Goal: Communication & Community: Answer question/provide support

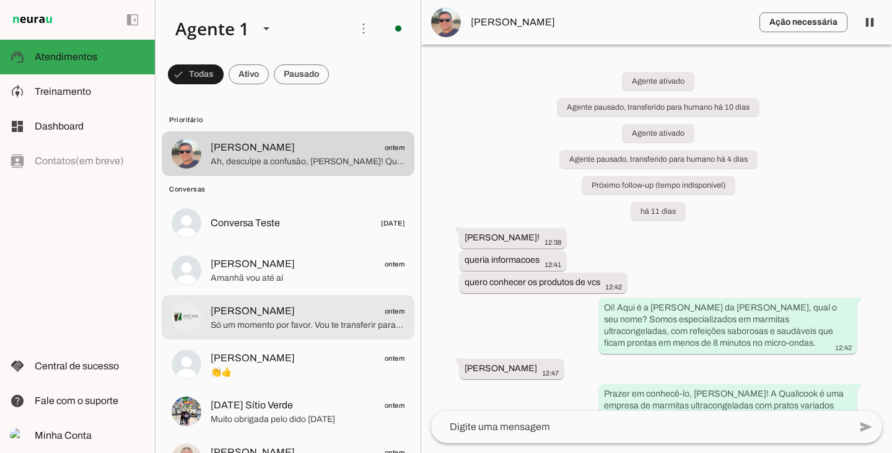
click at [260, 311] on span "[PERSON_NAME]" at bounding box center [253, 310] width 84 height 15
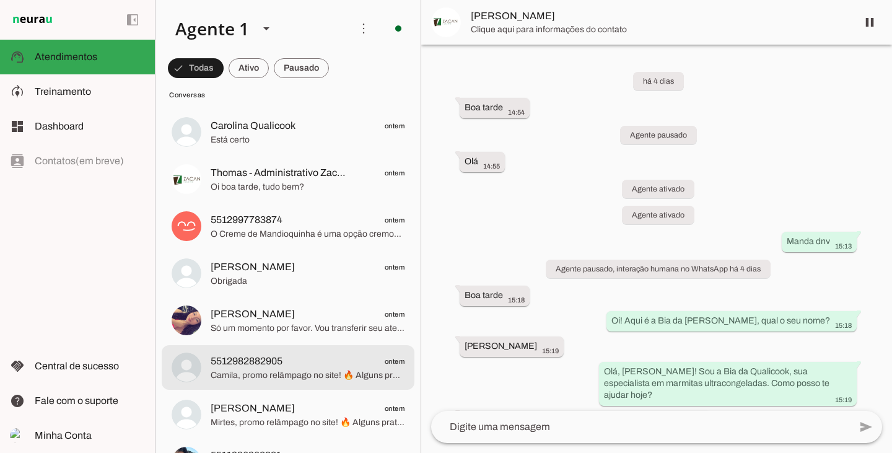
scroll to position [495, 0]
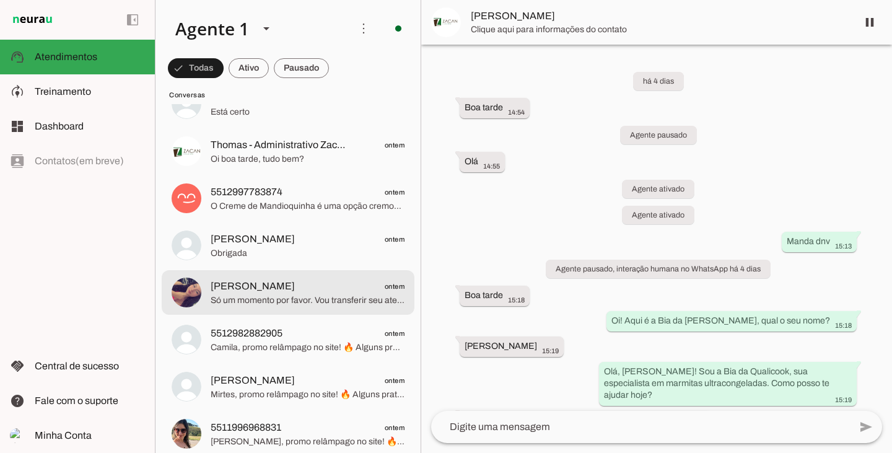
click at [258, 288] on span "[PERSON_NAME]" at bounding box center [253, 286] width 84 height 15
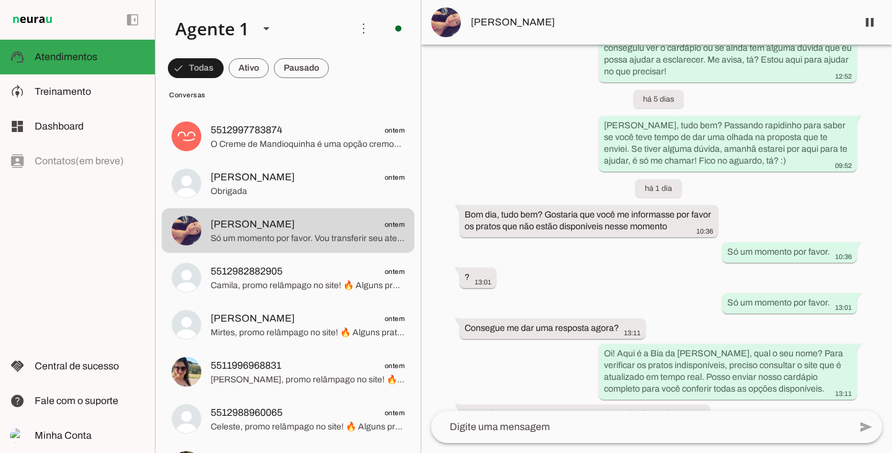
scroll to position [2497, 0]
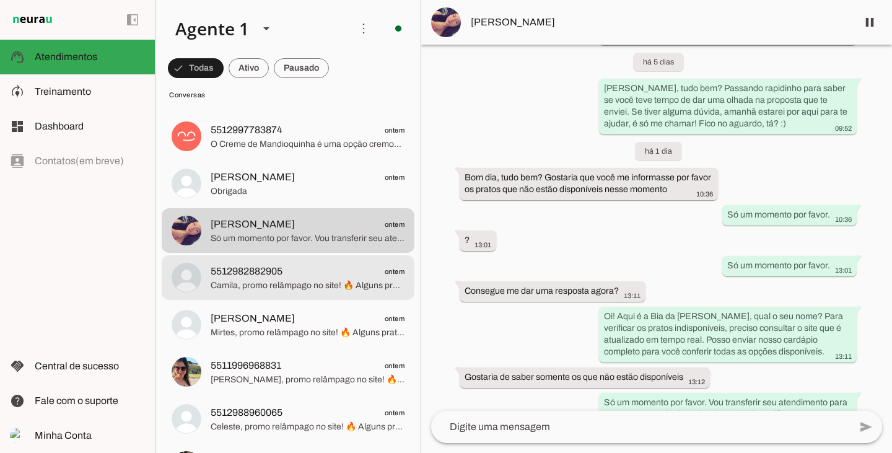
click at [282, 284] on span "Camila, promo relâmpago no site! 🔥 Alguns pratos estão com 15% OFF e outros com…" at bounding box center [308, 285] width 194 height 12
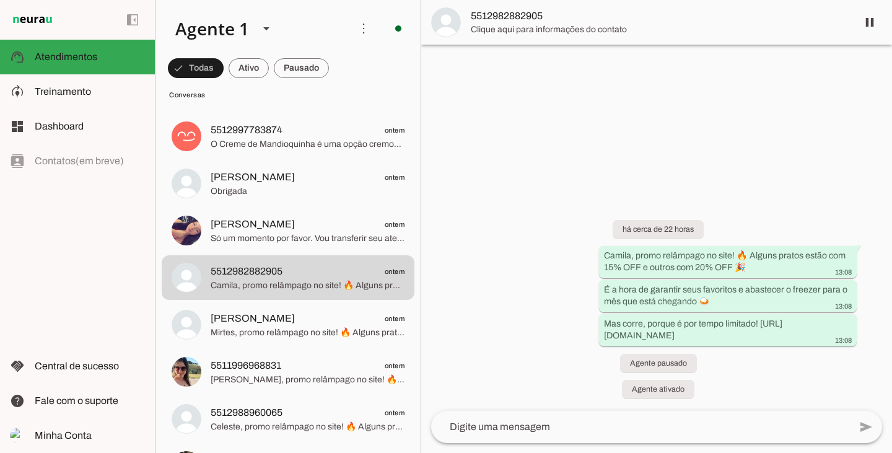
click at [279, 251] on md-item "[PERSON_NAME] ontem Só um momento por favor. Vou transferir seu atendimento par…" at bounding box center [288, 230] width 253 height 45
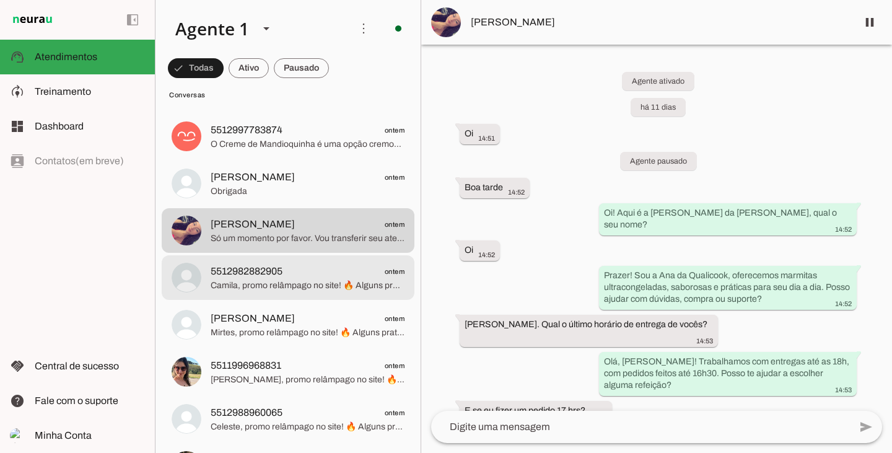
click at [305, 278] on span "5512982882905 ontem" at bounding box center [308, 271] width 194 height 15
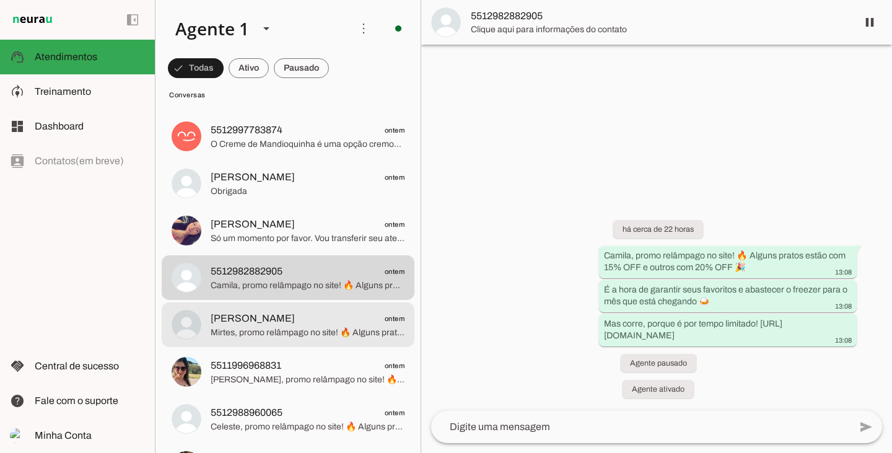
scroll to position [619, 0]
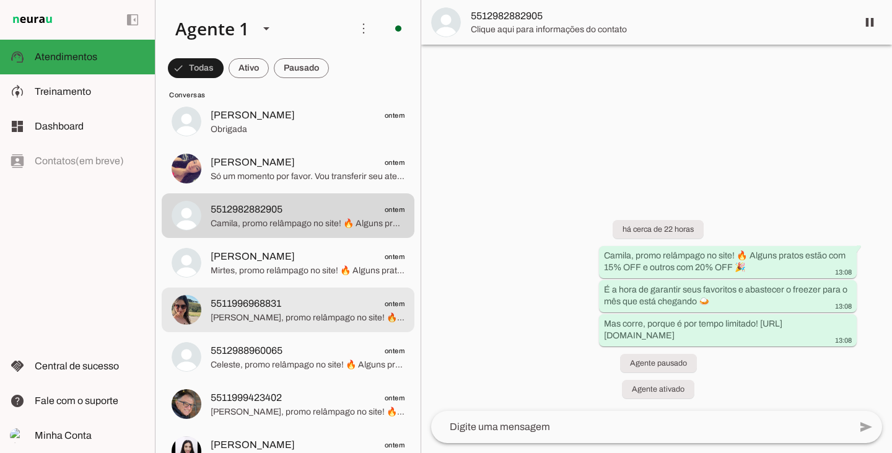
click at [280, 269] on span "Mirtes, promo relâmpago no site! 🔥 Alguns pratos estão com 15% OFF e outros com…" at bounding box center [308, 270] width 194 height 12
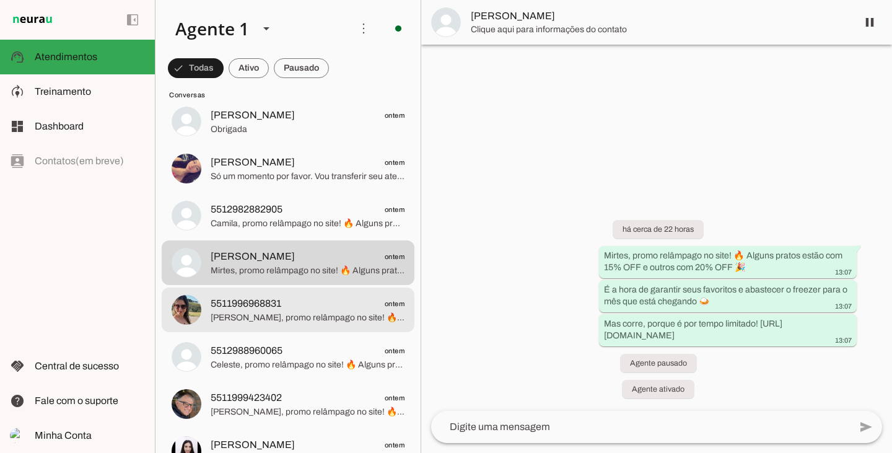
click at [310, 295] on div at bounding box center [308, 310] width 194 height 30
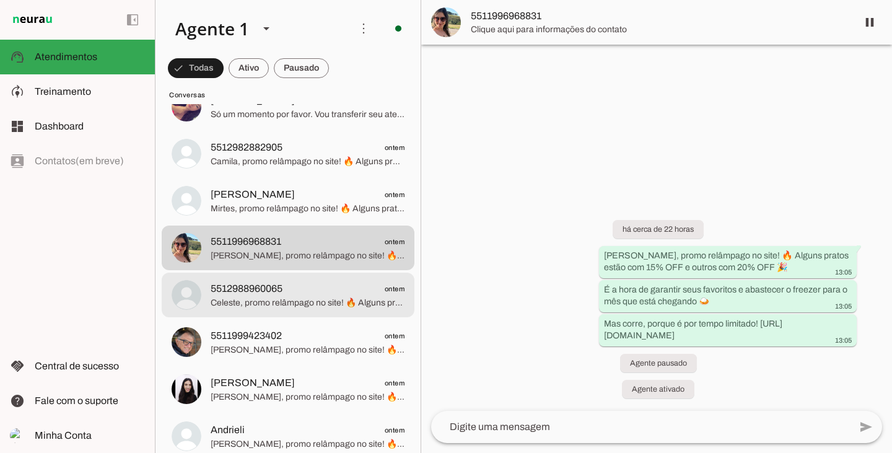
click at [303, 300] on span "Celeste, promo relâmpago no site! 🔥 Alguns pratos estão com 15% OFF e outros co…" at bounding box center [308, 303] width 194 height 12
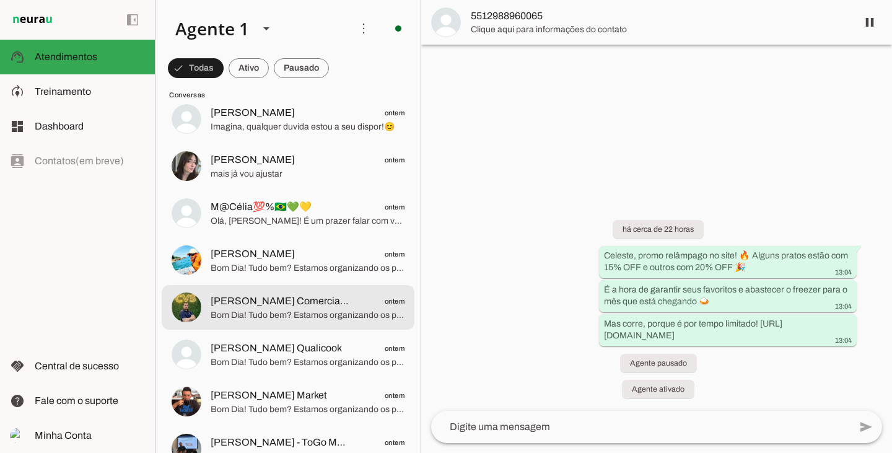
scroll to position [1919, 0]
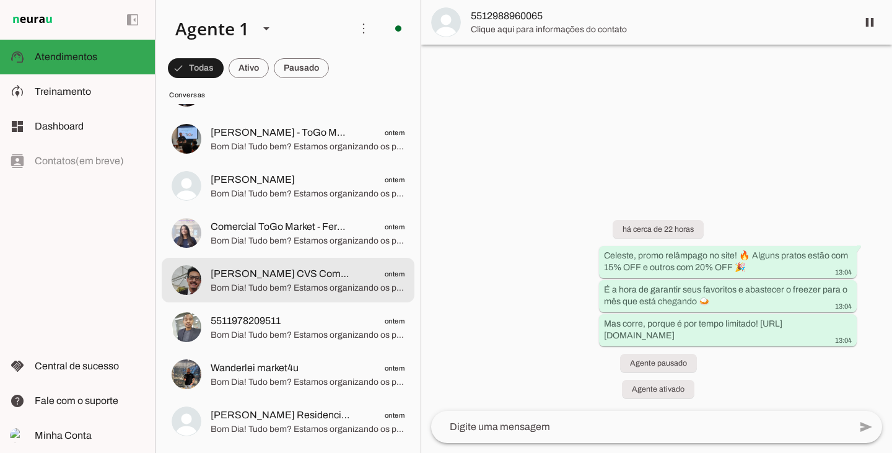
click at [310, 277] on span "[PERSON_NAME] CVS Compras" at bounding box center [281, 273] width 140 height 15
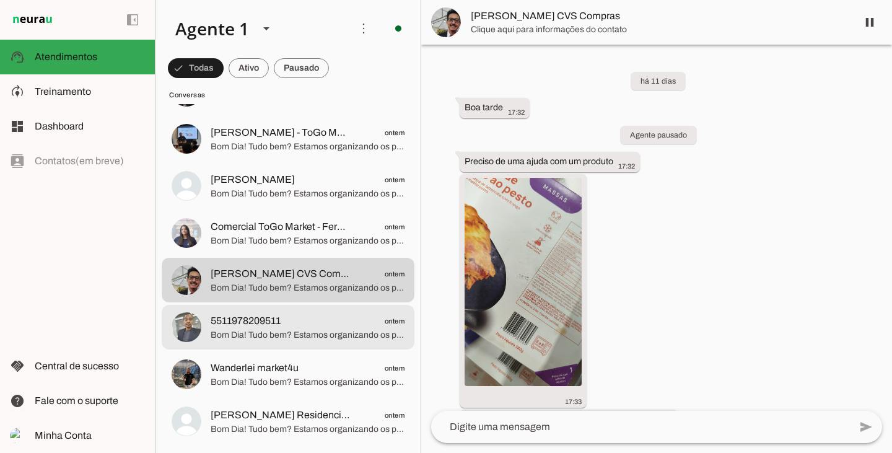
click at [312, 339] on span "Bom Dia! Tudo bem? Estamos organizando os pedidos para a próxima semana e gosta…" at bounding box center [308, 335] width 194 height 12
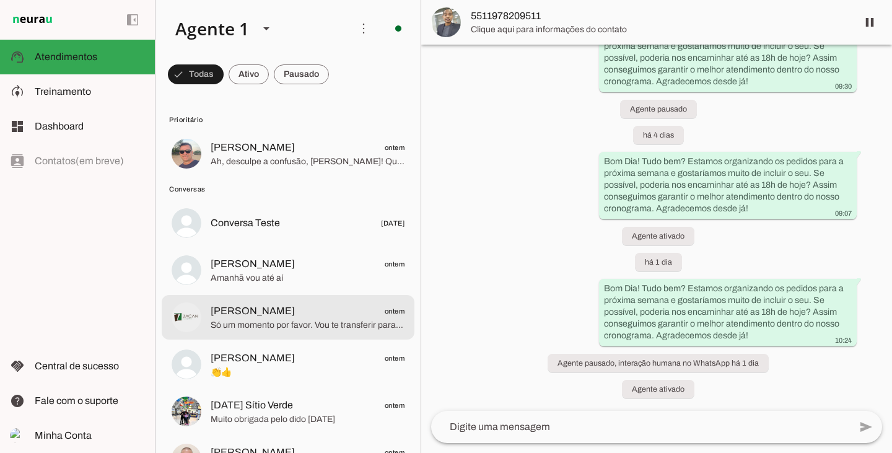
click at [264, 319] on span "Só um momento por favor. Vou te transferir para o setor responsável para que el…" at bounding box center [308, 325] width 194 height 12
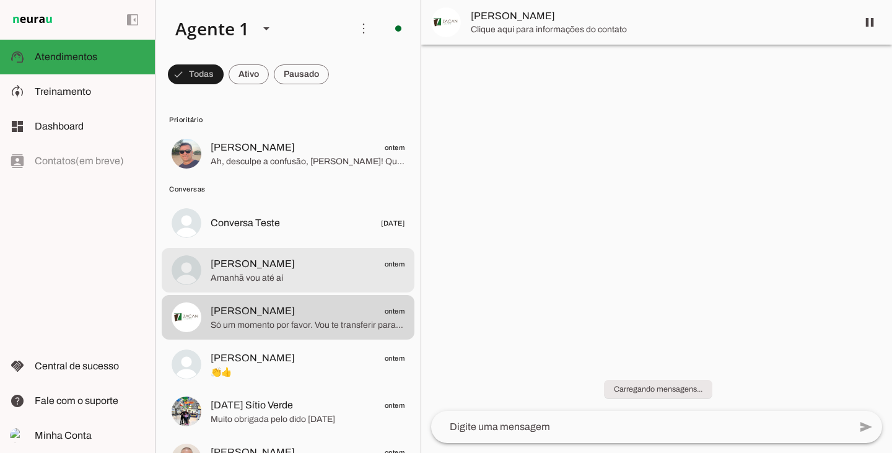
click at [264, 278] on span "Amanhã vou até aí" at bounding box center [308, 278] width 194 height 12
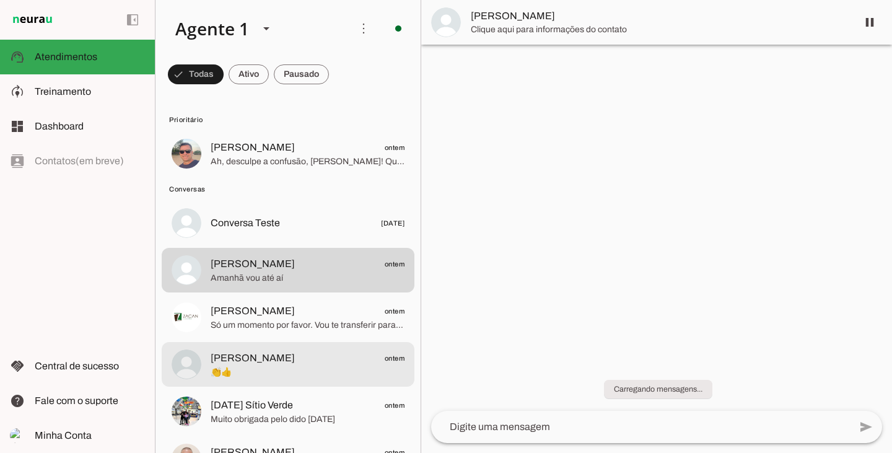
click at [276, 344] on md-item "[PERSON_NAME] ontem 👏👍" at bounding box center [288, 364] width 253 height 45
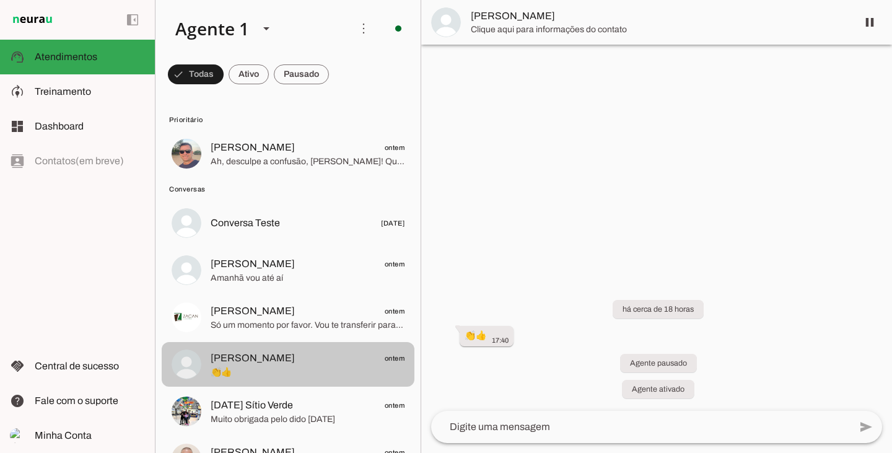
click at [297, 384] on md-item "[PERSON_NAME] ontem 👏👍" at bounding box center [288, 364] width 253 height 45
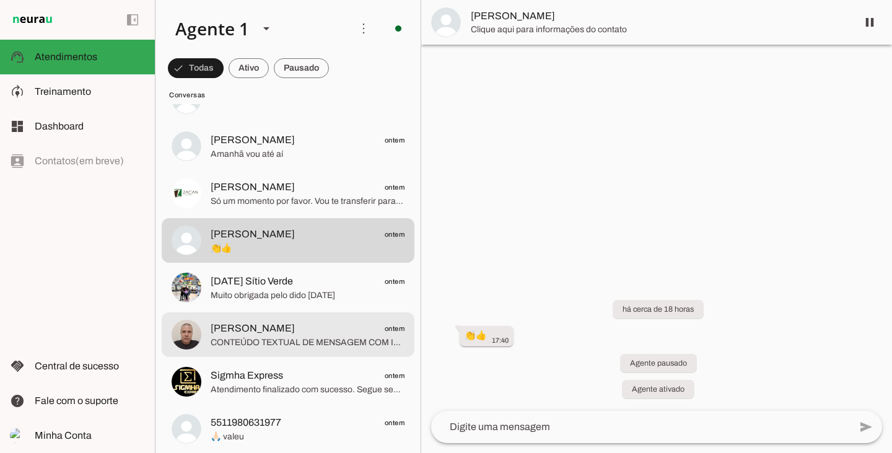
click at [298, 334] on span "[PERSON_NAME] ontem" at bounding box center [308, 328] width 194 height 15
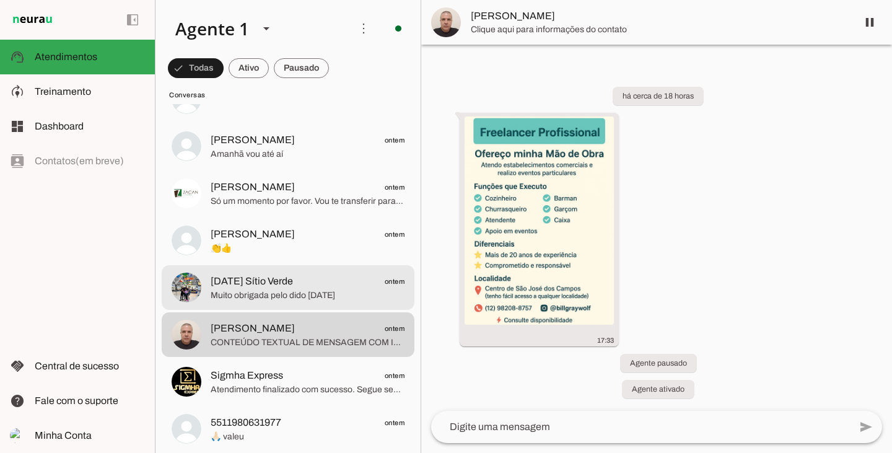
click at [292, 297] on span "Muito obrigada pelo dido [DATE]" at bounding box center [308, 295] width 194 height 12
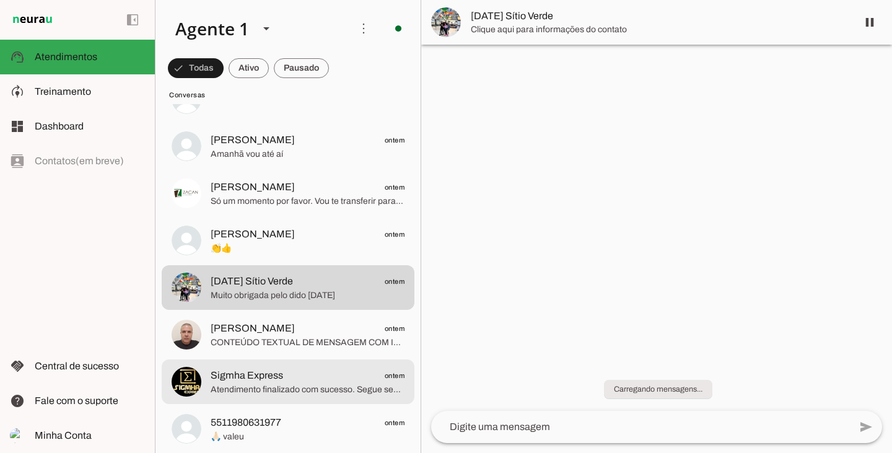
click at [307, 365] on md-item "Sigmha Express ontem Atendimento finalizado com sucesso. Segue seu protocolo: 4…" at bounding box center [288, 381] width 253 height 45
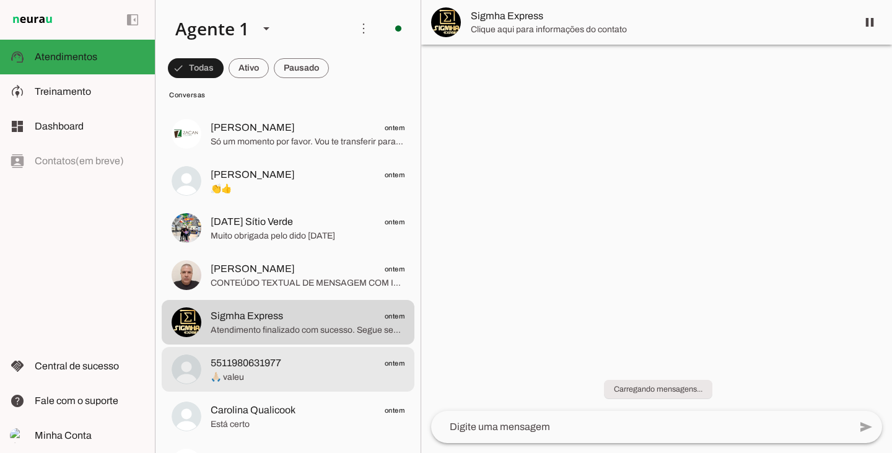
scroll to position [186, 0]
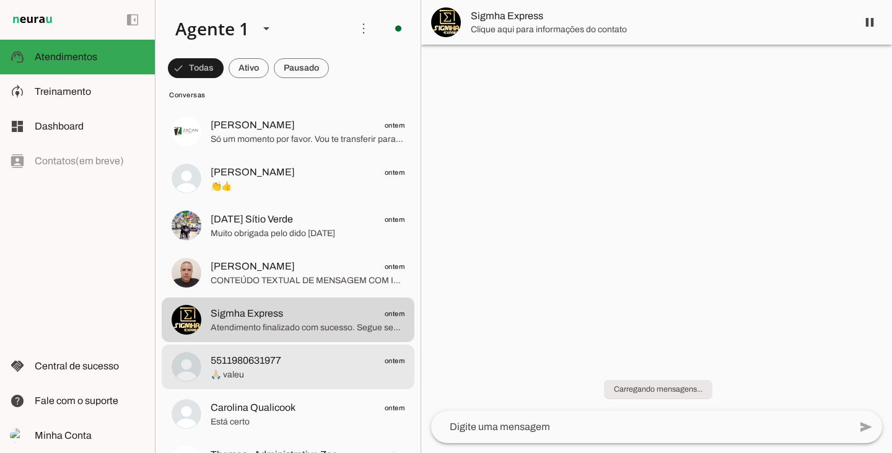
click at [307, 368] on span "🙏🏻 valeu" at bounding box center [308, 374] width 194 height 12
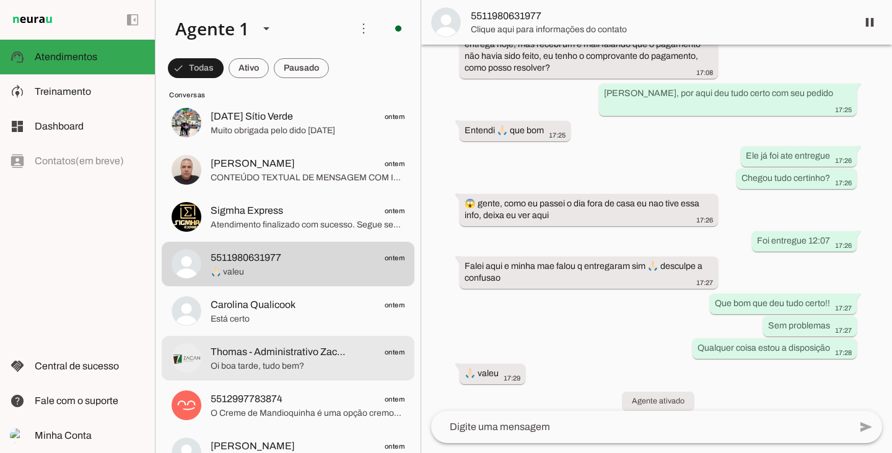
scroll to position [310, 0]
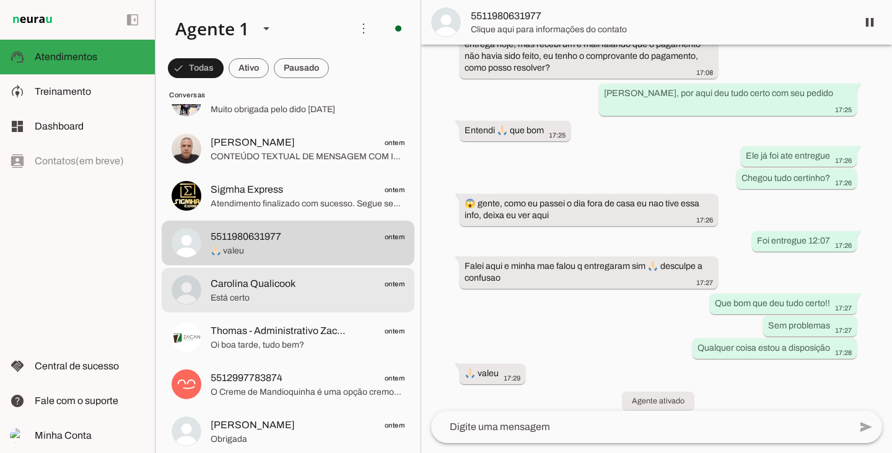
click at [292, 292] on span "Está certo" at bounding box center [308, 298] width 194 height 12
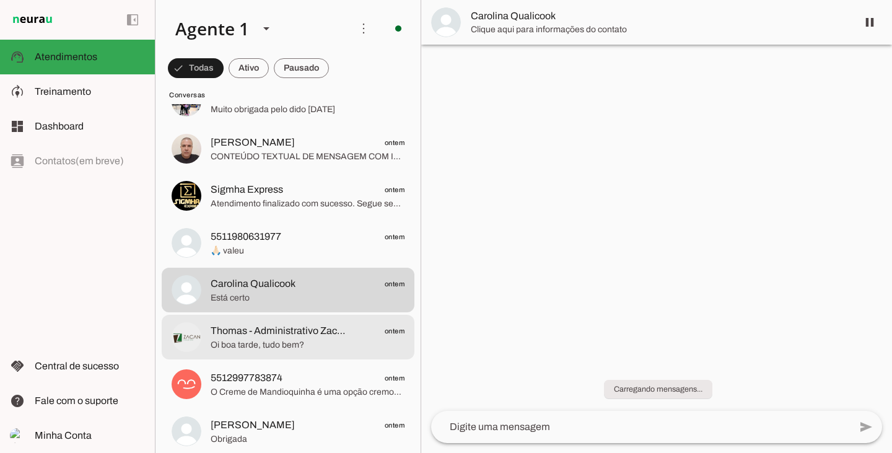
click at [289, 329] on span "Thomas - Administrativo Zacan ([GEOGRAPHIC_DATA], [GEOGRAPHIC_DATA], [GEOGRAPHI…" at bounding box center [281, 330] width 140 height 15
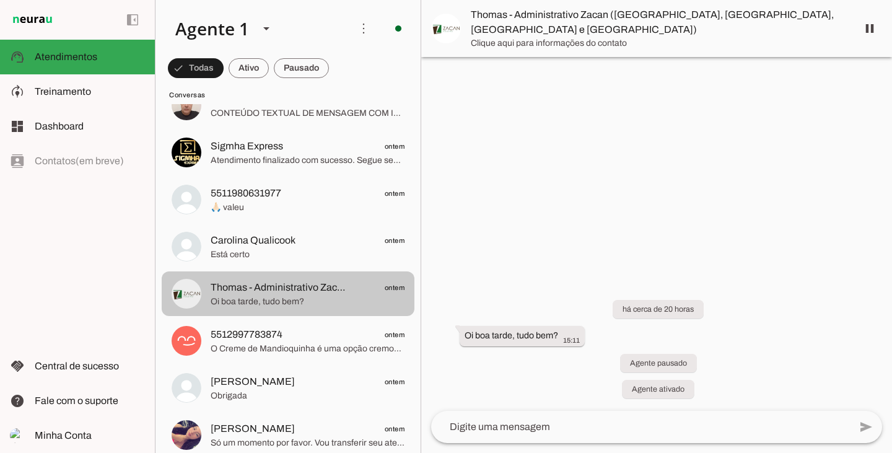
scroll to position [371, 0]
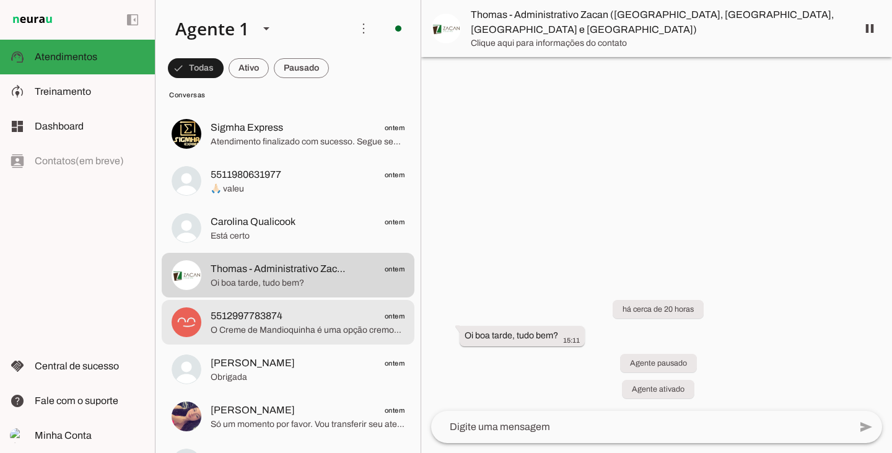
click at [289, 319] on span "5512997783874 ontem" at bounding box center [308, 315] width 194 height 15
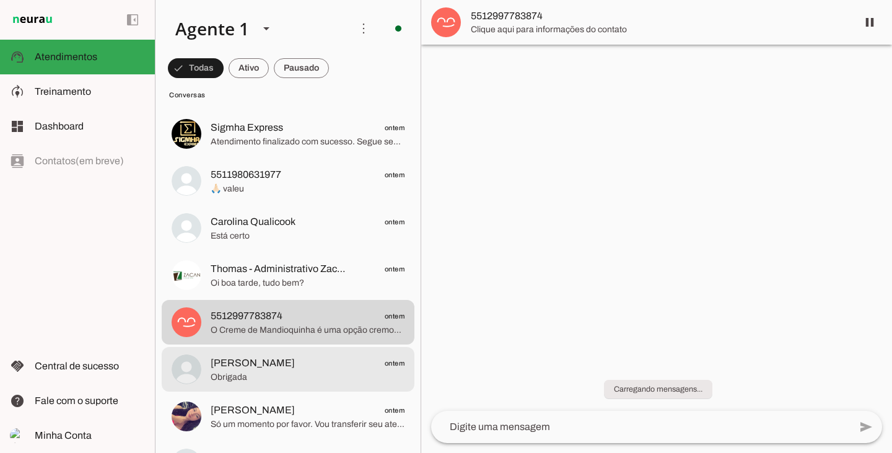
click at [304, 380] on span "Obrigada" at bounding box center [308, 377] width 194 height 12
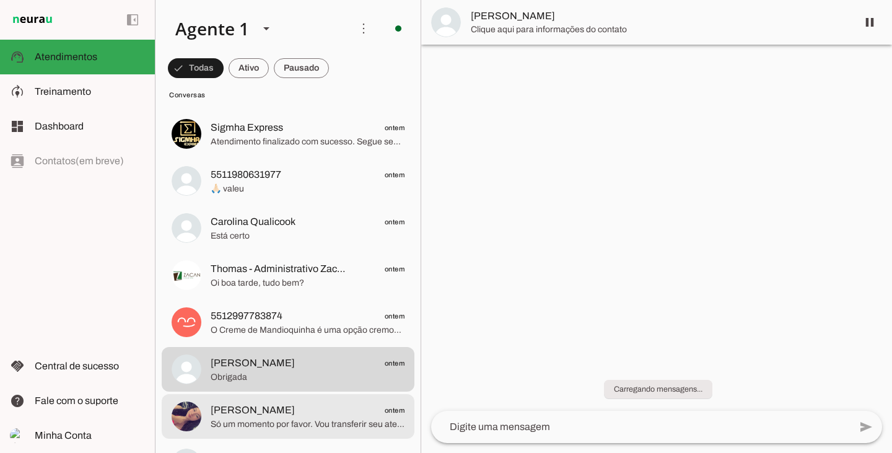
click at [304, 402] on span "[PERSON_NAME] ontem" at bounding box center [308, 409] width 194 height 15
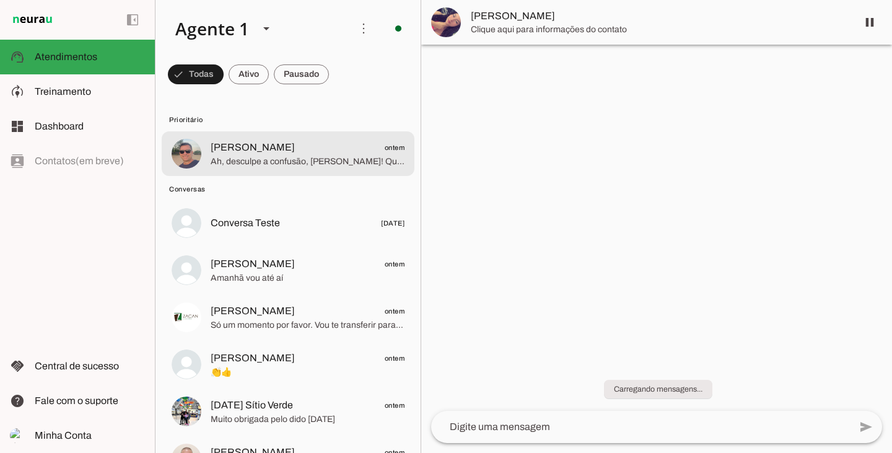
click at [299, 162] on span "Ah, desculpe a confusão, [PERSON_NAME]! Que bom que você está de volta. Estávam…" at bounding box center [308, 161] width 194 height 12
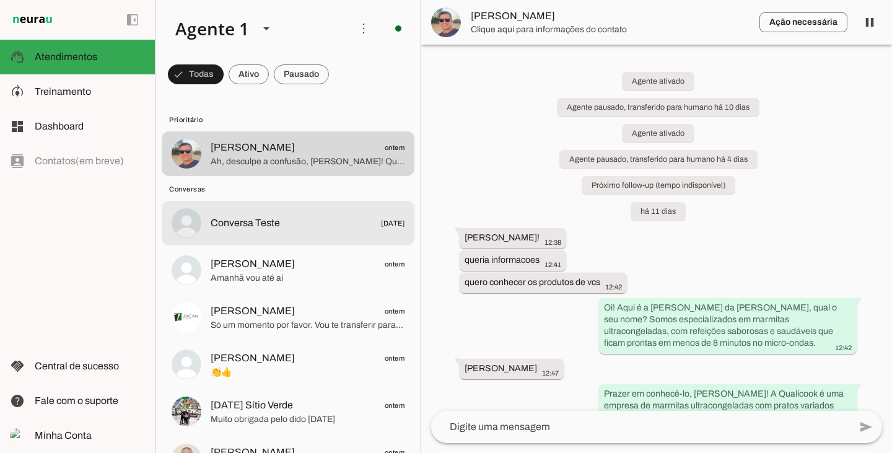
click at [282, 222] on span "Conversa Teste [DATE]" at bounding box center [308, 222] width 194 height 15
